Goal: Information Seeking & Learning: Learn about a topic

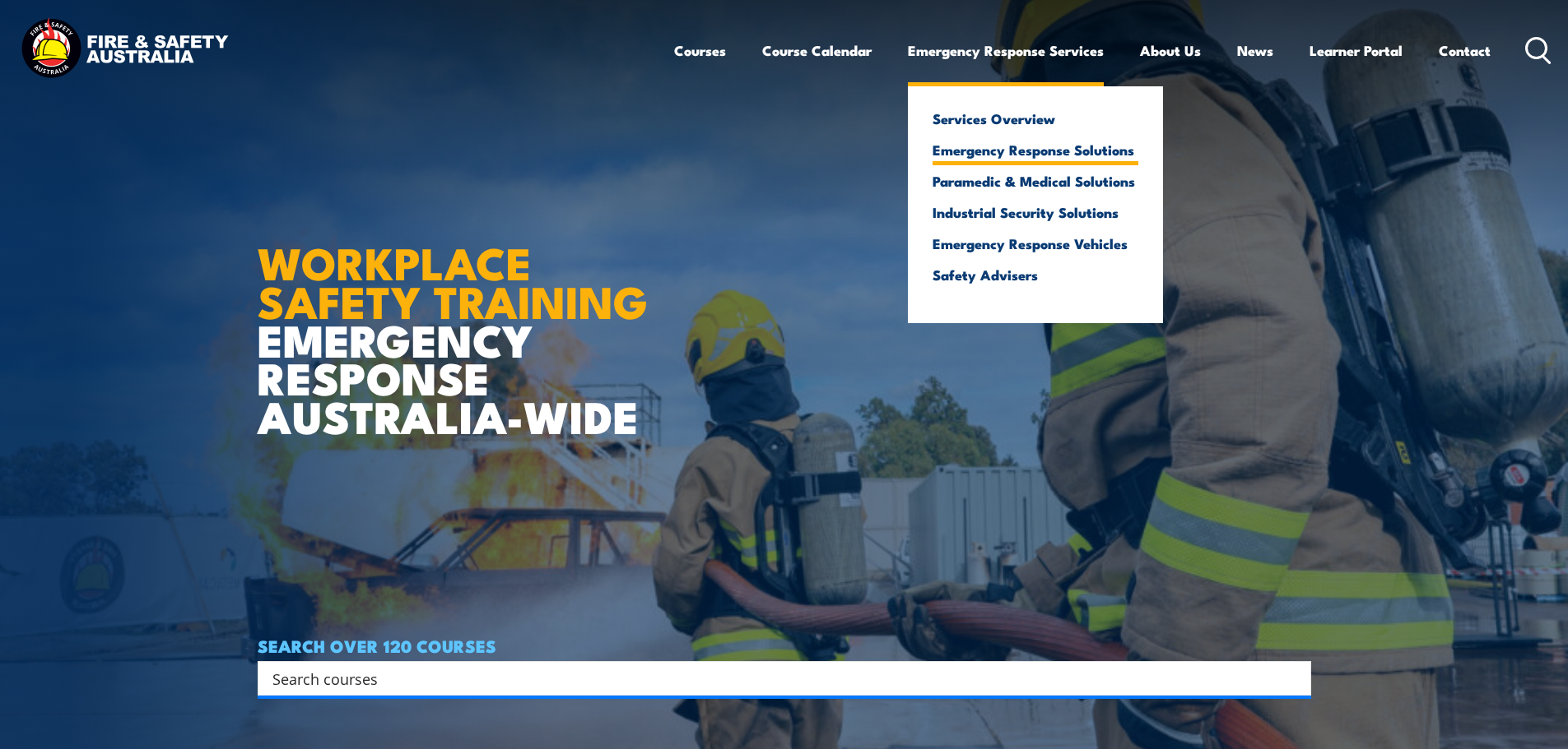
click at [1079, 150] on link "Emergency Response Solutions" at bounding box center [1035, 150] width 205 height 15
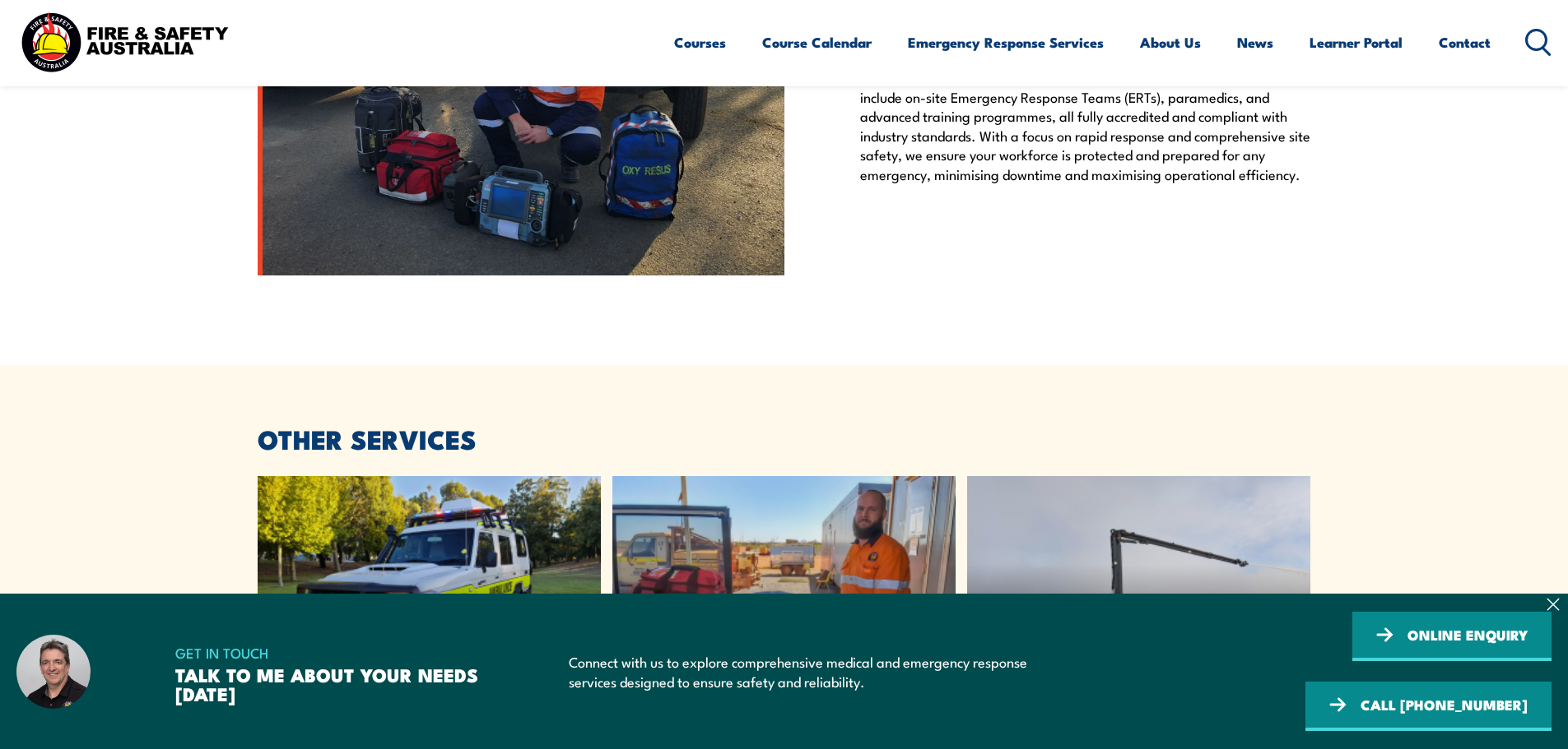
scroll to position [2961, 0]
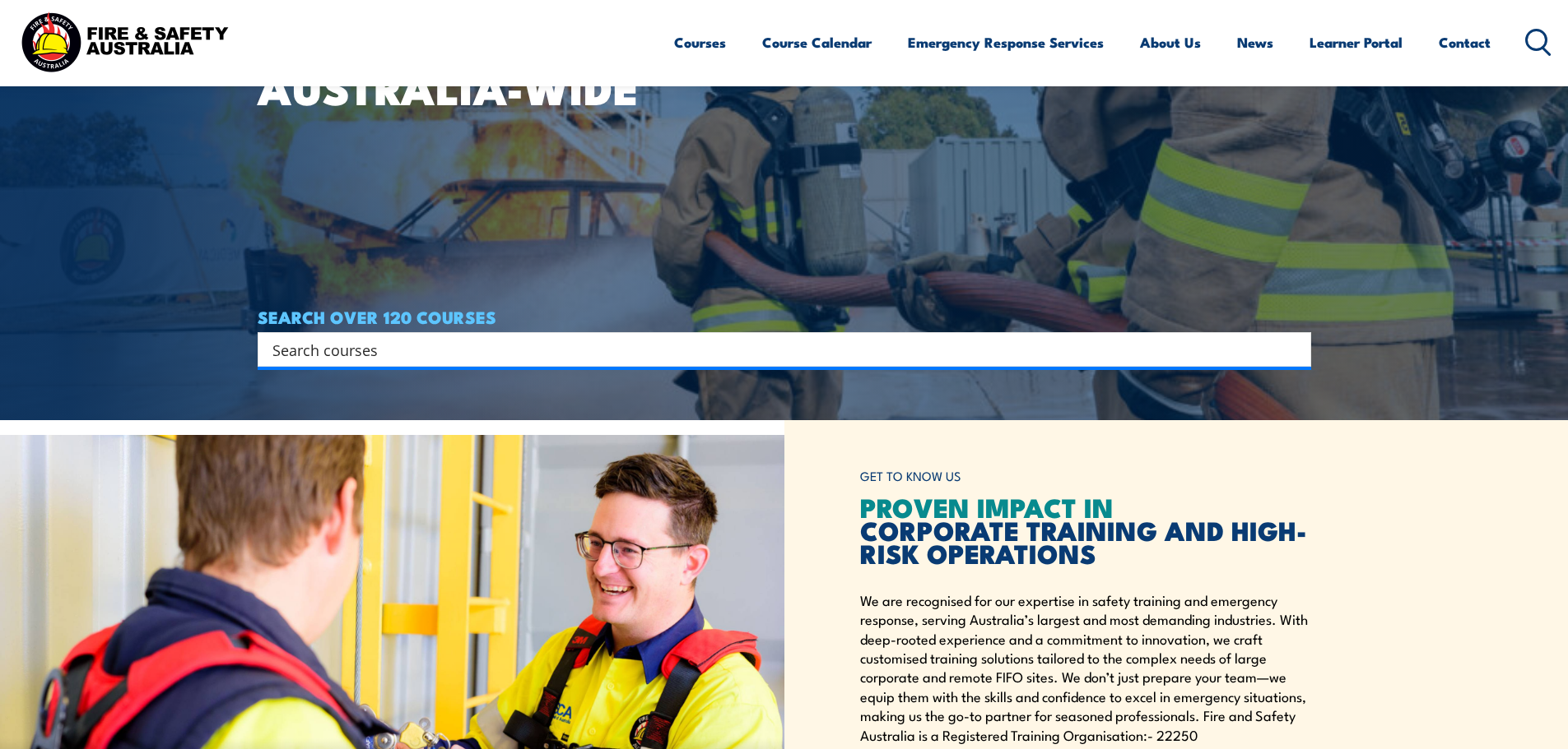
click at [670, 352] on input "Search input" at bounding box center [774, 350] width 1002 height 25
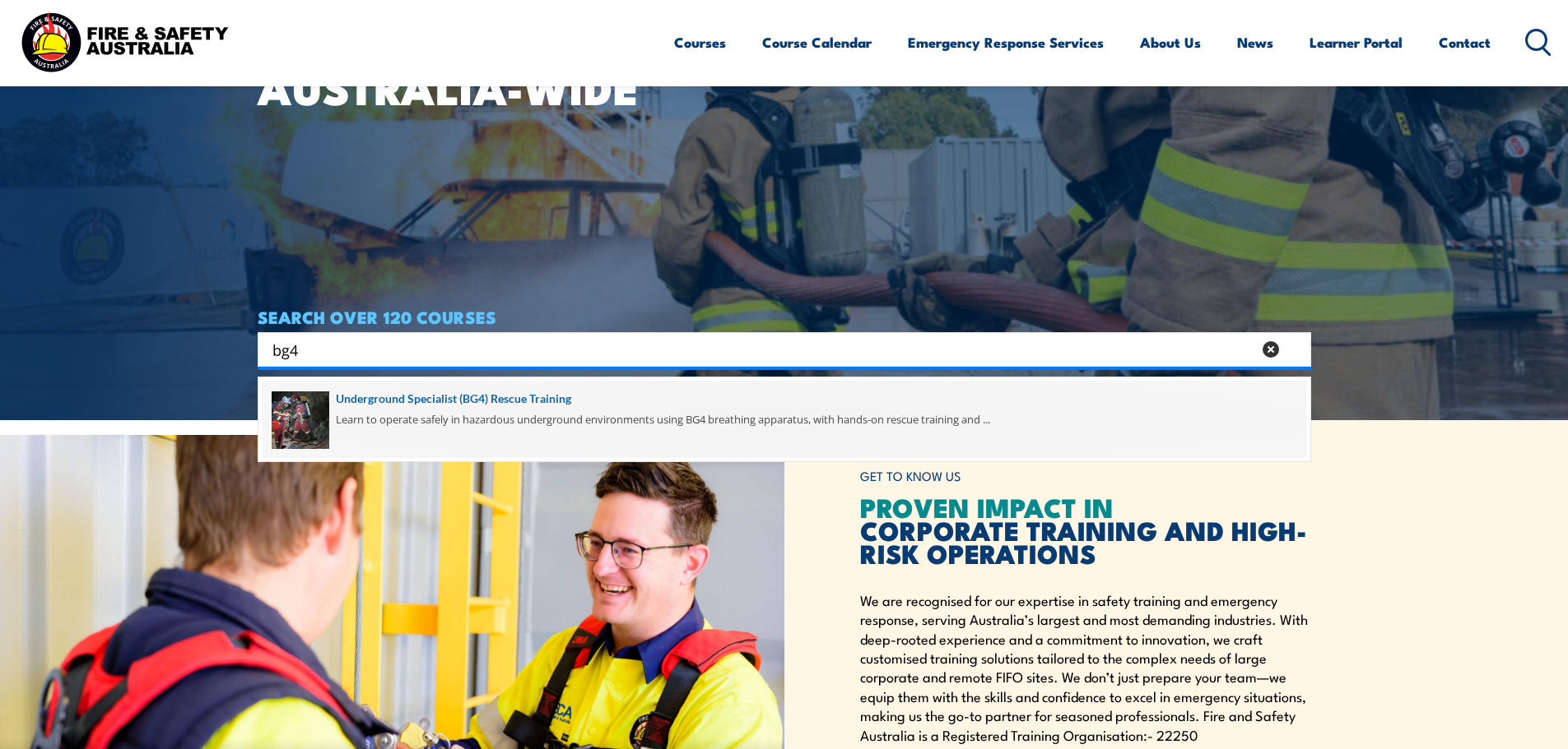
type input "bg4"
click at [564, 412] on span at bounding box center [784, 419] width 1044 height 77
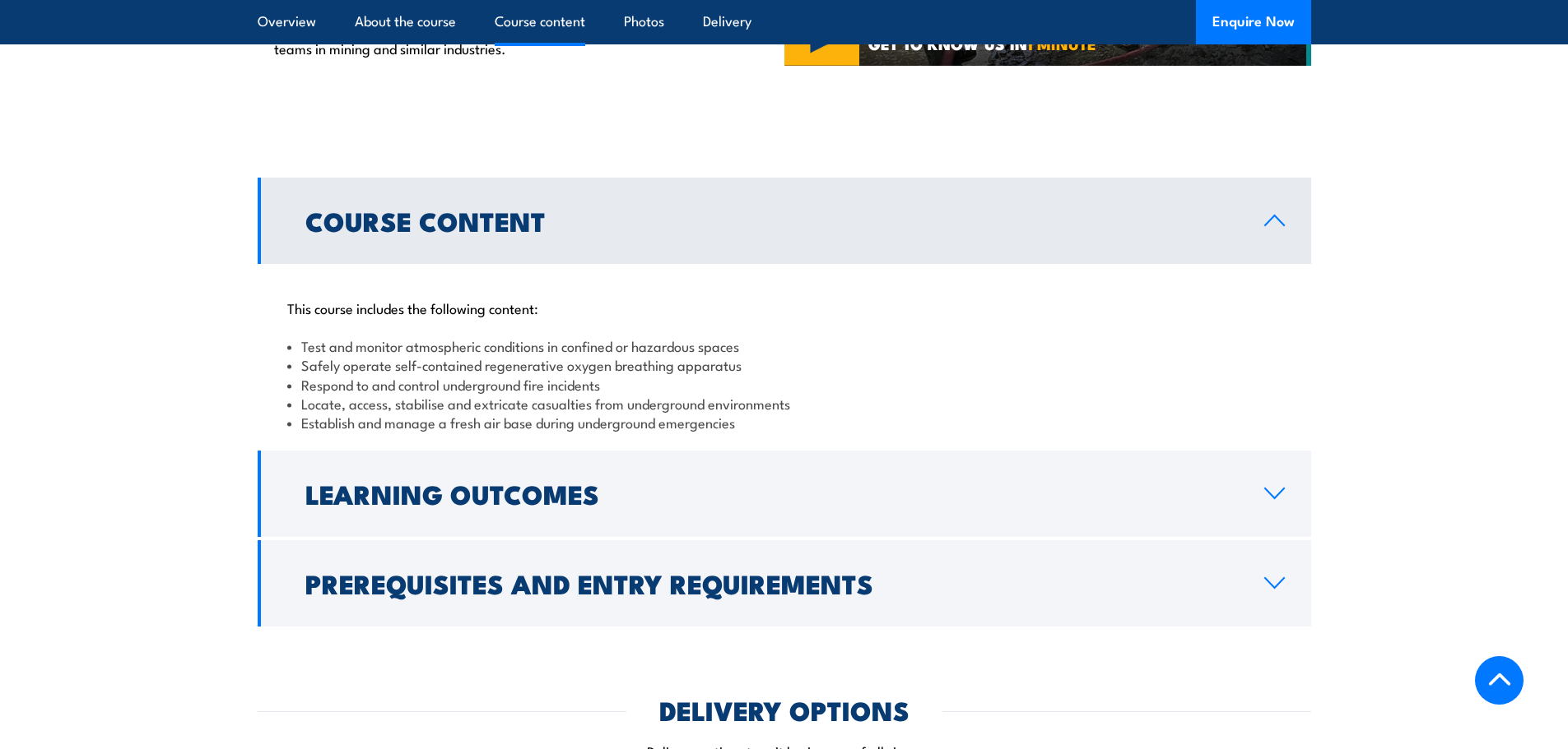
scroll to position [1316, 0]
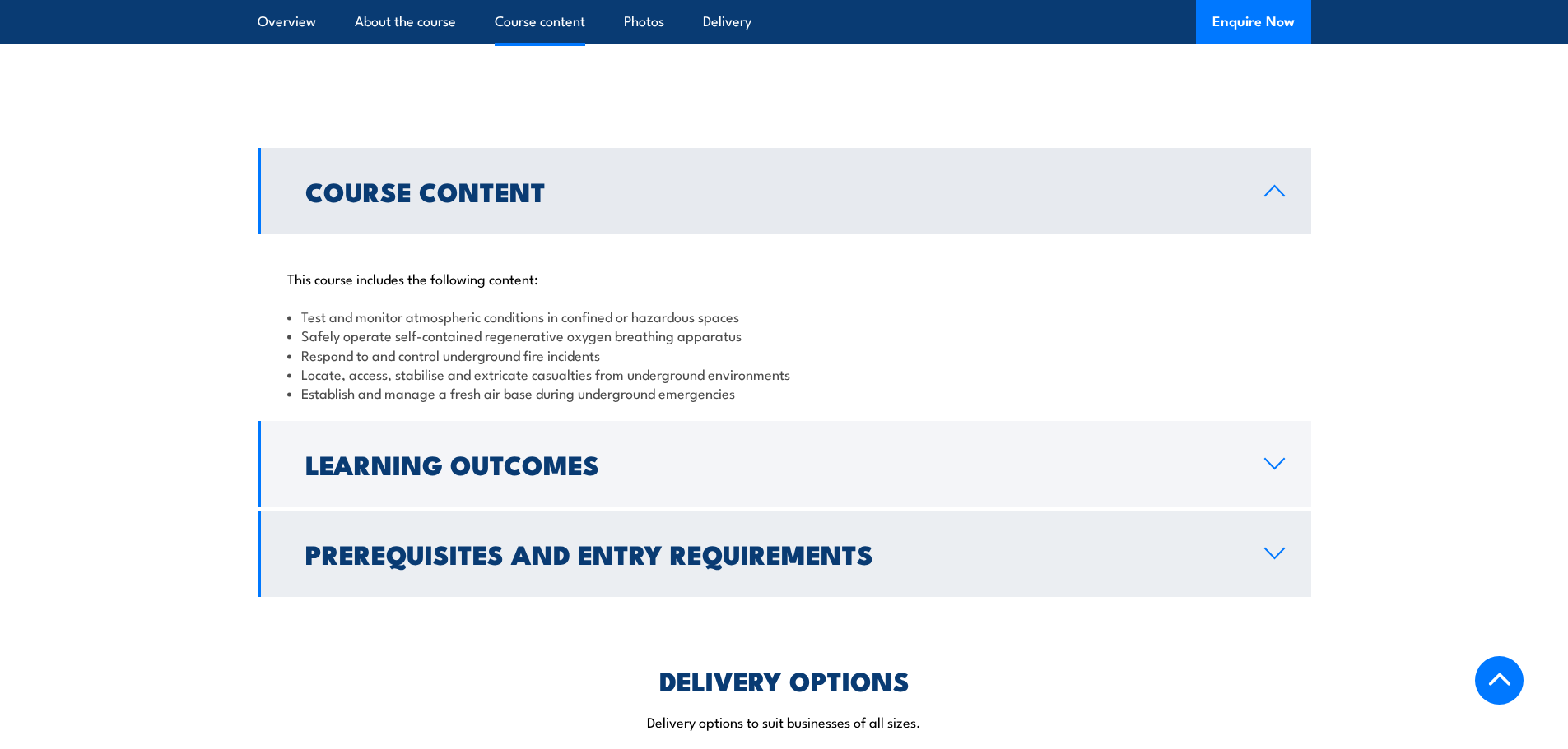
click at [1284, 510] on link "Prerequisites and Entry Requirements" at bounding box center [784, 554] width 1053 height 86
